Goal: Navigation & Orientation: Find specific page/section

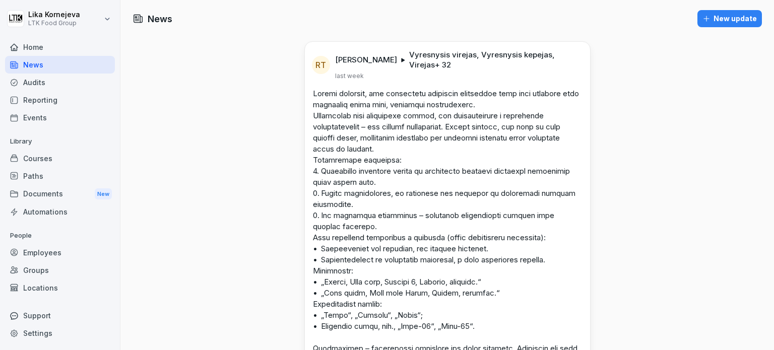
click at [62, 253] on div "Employees" at bounding box center [60, 253] width 110 height 18
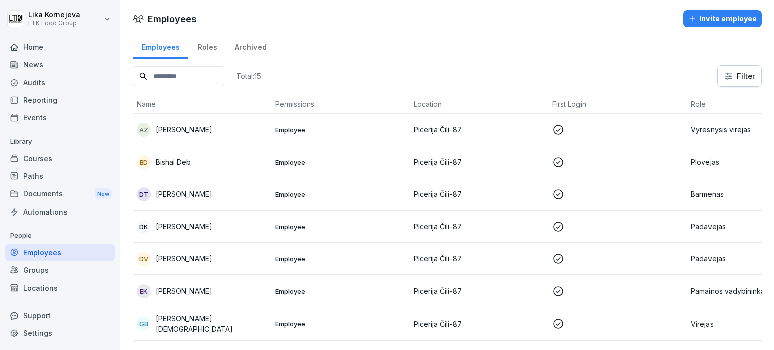
click at [59, 45] on div "Home" at bounding box center [60, 47] width 110 height 18
click at [42, 48] on div "Home" at bounding box center [60, 47] width 110 height 18
click at [50, 67] on div "News" at bounding box center [60, 65] width 110 height 18
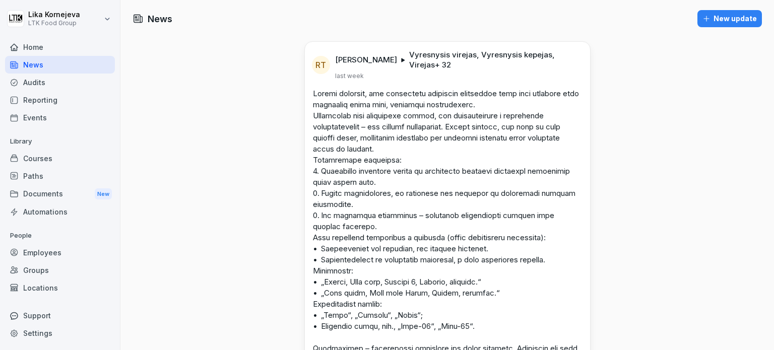
click at [48, 162] on div "Courses" at bounding box center [60, 159] width 110 height 18
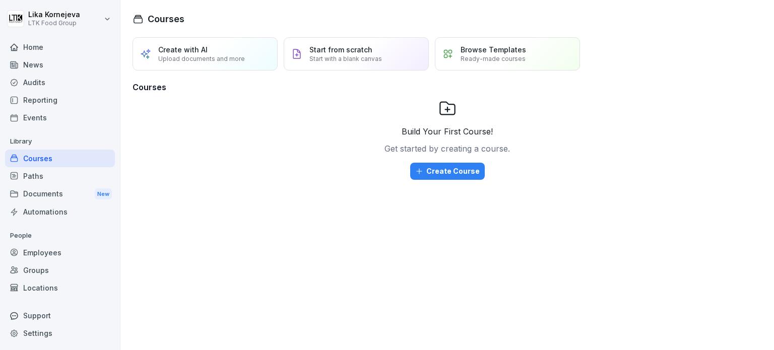
click at [42, 44] on div "Home" at bounding box center [60, 47] width 110 height 18
click at [54, 253] on div "Employees" at bounding box center [60, 253] width 110 height 18
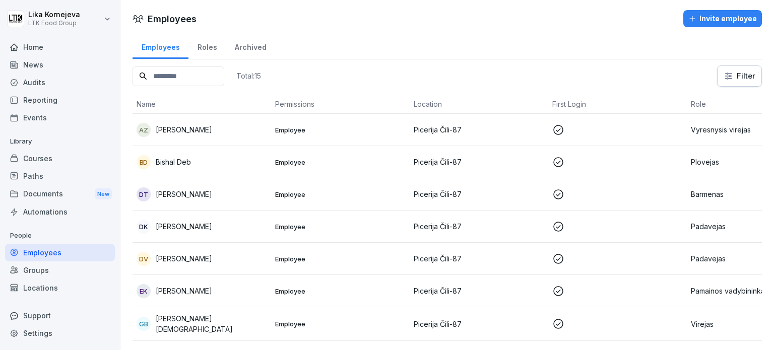
click at [52, 100] on div "Reporting" at bounding box center [60, 100] width 110 height 18
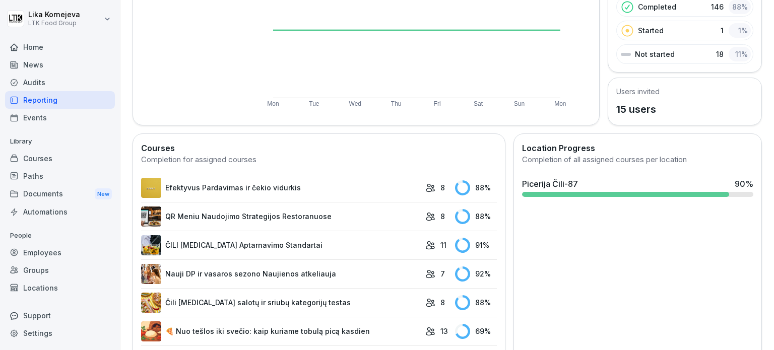
scroll to position [191, 0]
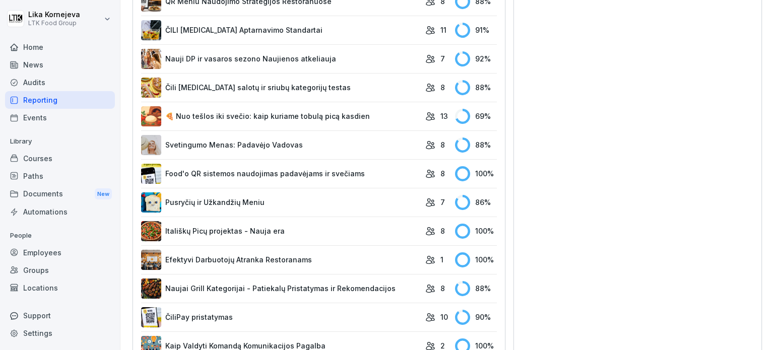
scroll to position [373, 0]
